Goal: Transaction & Acquisition: Purchase product/service

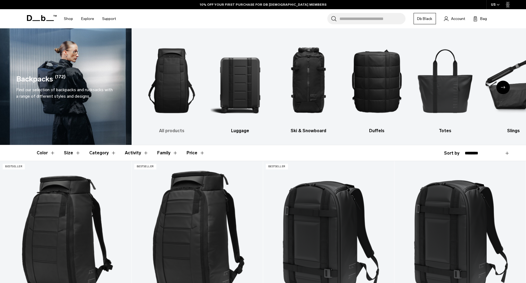
click at [175, 133] on h3 "All products" at bounding box center [171, 131] width 59 height 6
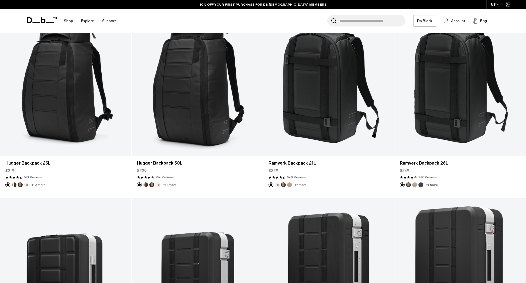
scroll to position [141, 0]
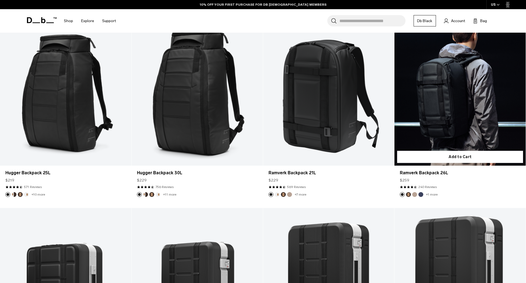
click at [443, 139] on link "Ramverk Backpack 26L" at bounding box center [460, 93] width 131 height 146
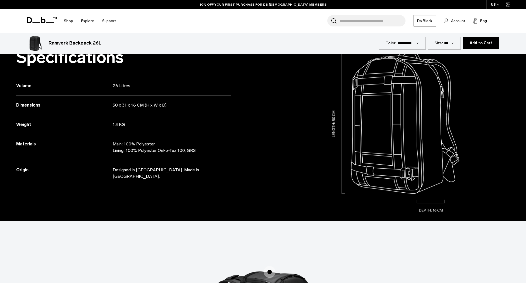
scroll to position [514, 0]
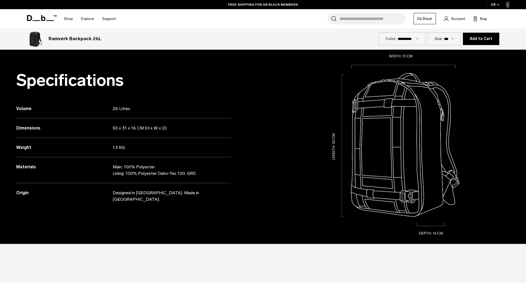
drag, startPoint x: 163, startPoint y: 130, endPoint x: 113, endPoint y: 130, distance: 49.6
click at [113, 130] on p "50 x 31 x 16 CM (H x W x D)" at bounding box center [166, 128] width 107 height 6
copy p "50 x 31 x 16 CM (H x W x D)"
